Goal: Book appointment/travel/reservation

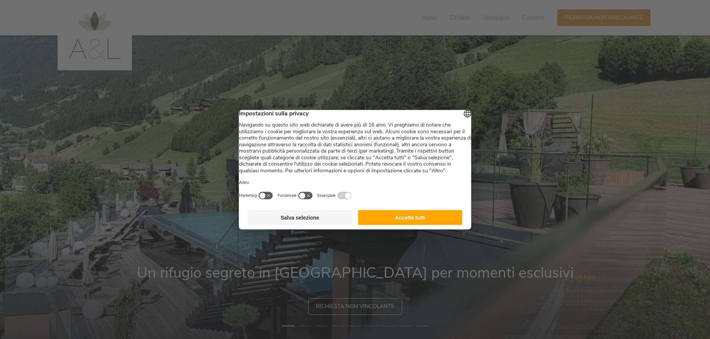
click at [394, 219] on button "Accetta tutti" at bounding box center [410, 217] width 104 height 15
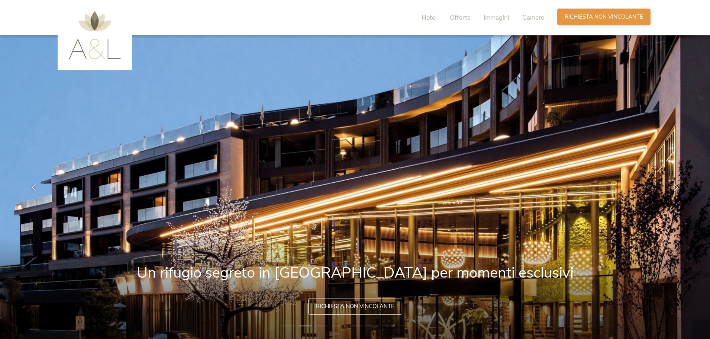
click at [582, 22] on div "Richiesta [PERSON_NAME] non vincolante" at bounding box center [603, 17] width 93 height 17
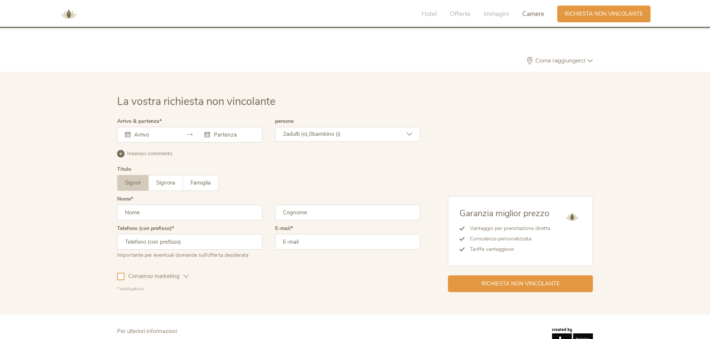
scroll to position [2240, 0]
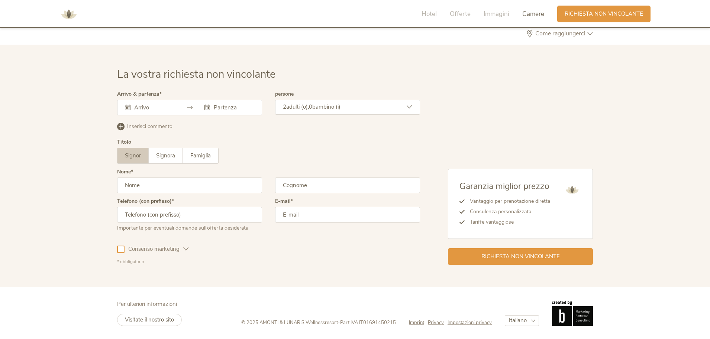
click at [130, 109] on icon at bounding box center [128, 107] width 6 height 6
click at [129, 106] on icon at bounding box center [128, 107] width 6 height 6
click at [124, 110] on div at bounding box center [189, 108] width 145 height 16
click at [125, 108] on icon at bounding box center [128, 107] width 6 height 6
click at [180, 103] on div at bounding box center [189, 108] width 145 height 16
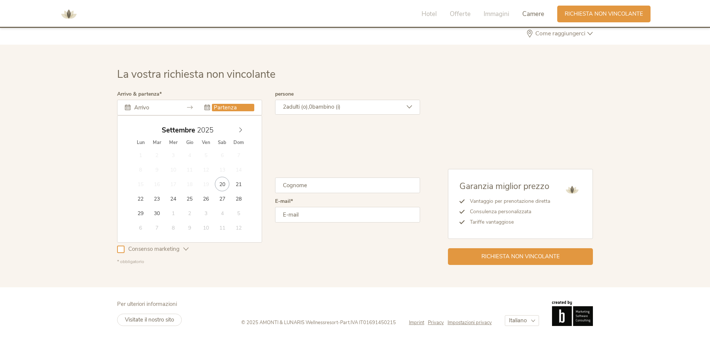
click at [216, 105] on input "text" at bounding box center [233, 107] width 42 height 7
click at [142, 106] on input "text" at bounding box center [153, 107] width 42 height 7
click at [240, 130] on icon at bounding box center [240, 129] width 5 height 5
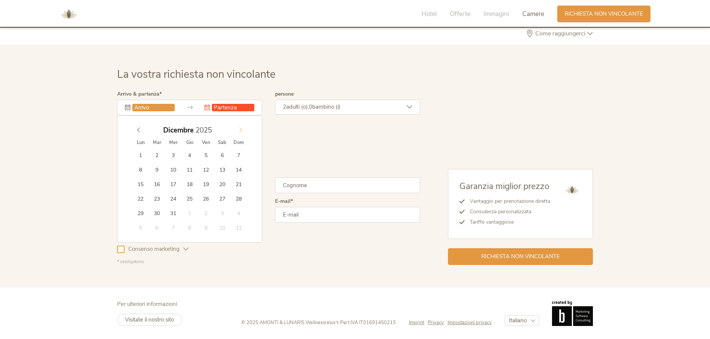
type input "2026"
click at [240, 130] on icon at bounding box center [240, 129] width 5 height 5
type input "[DATE]"
type input "2026"
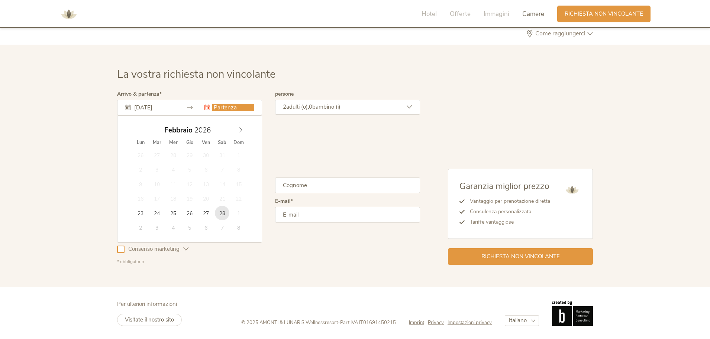
type input "[DATE]"
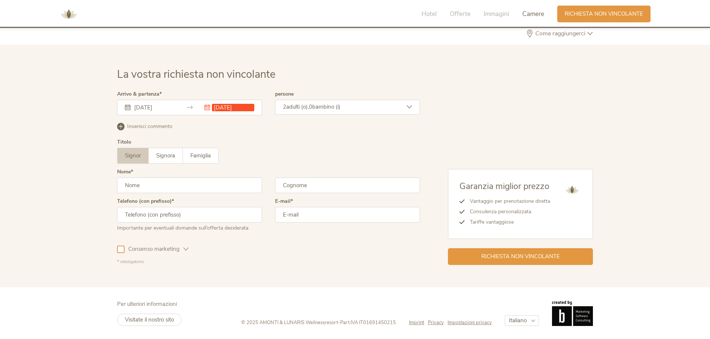
click at [403, 110] on div "2 adulti (o), 0 bambino (i)" at bounding box center [347, 107] width 145 height 15
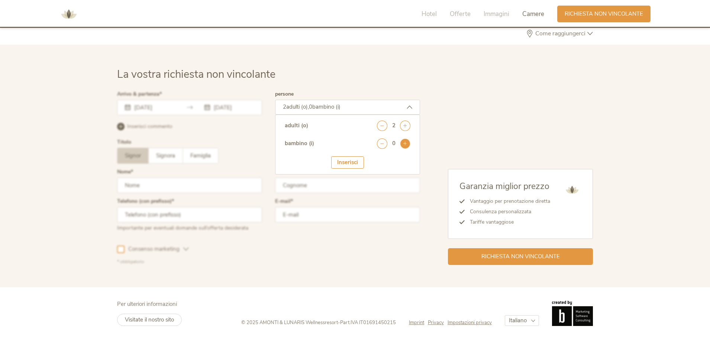
click at [404, 146] on icon at bounding box center [405, 143] width 10 height 10
click at [383, 164] on select "seleziona 0 1 2 3 4 5 6 7 8 9 10 11 12 13 14 15 16 17" at bounding box center [392, 164] width 37 height 12
select select "10"
click at [374, 158] on select "seleziona 0 1 2 3 4 5 6 7 8 9 10 11 12 13 14 15 16 17" at bounding box center [392, 164] width 37 height 12
click at [345, 186] on div "Inserisci" at bounding box center [347, 185] width 33 height 12
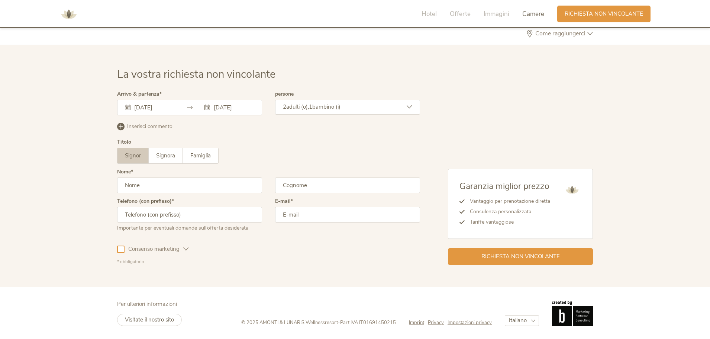
click at [340, 107] on span "bambino (i)" at bounding box center [326, 106] width 28 height 7
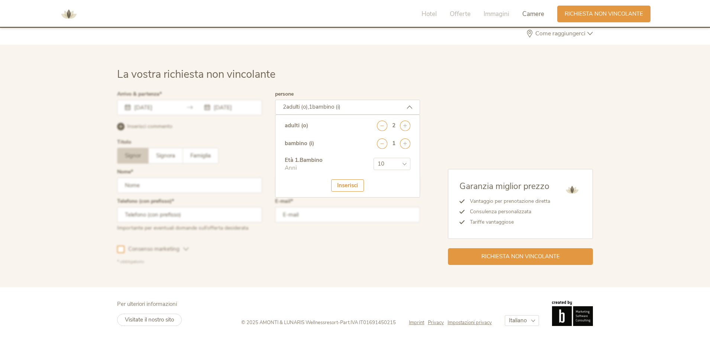
click at [178, 187] on div at bounding box center [268, 178] width 307 height 177
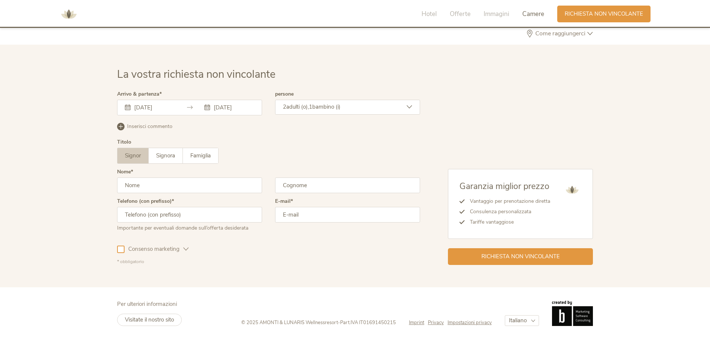
click at [162, 189] on input "text" at bounding box center [189, 185] width 145 height 16
click at [155, 187] on input "text" at bounding box center [189, 185] width 145 height 16
click at [130, 184] on input "text" at bounding box center [189, 185] width 145 height 16
type input "g"
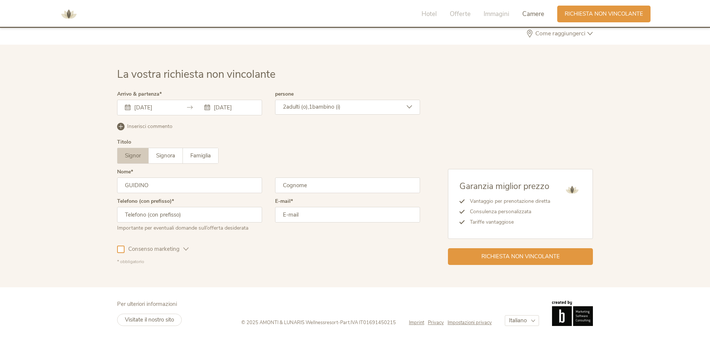
type input "GUIDINO"
type input "DI NISIO"
click at [297, 214] on input "email" at bounding box center [347, 215] width 145 height 16
type input "[EMAIL_ADDRESS][DOMAIN_NAME]"
click at [535, 257] on span "Richiesta non vincolante" at bounding box center [520, 256] width 78 height 8
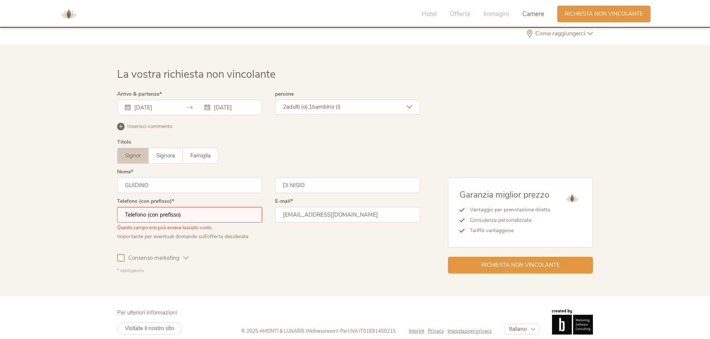
scroll to position [2248, 0]
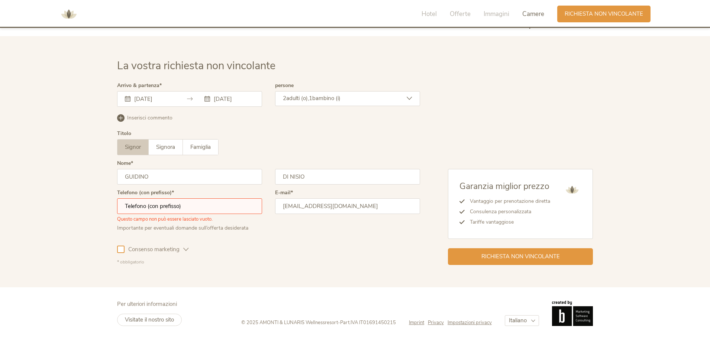
click at [132, 214] on span "Questo campo non può essere lasciato vuoto." at bounding box center [165, 218] width 96 height 9
click at [127, 206] on input "text" at bounding box center [189, 206] width 145 height 16
type input "3930199773"
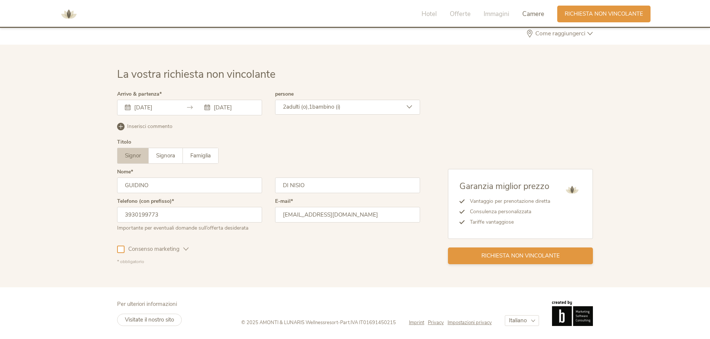
scroll to position [2240, 0]
click at [555, 261] on div "Richiesta non vincolante" at bounding box center [520, 255] width 145 height 17
click at [504, 253] on span "Richiesta non vincolante" at bounding box center [520, 256] width 78 height 8
